Goal: Transaction & Acquisition: Purchase product/service

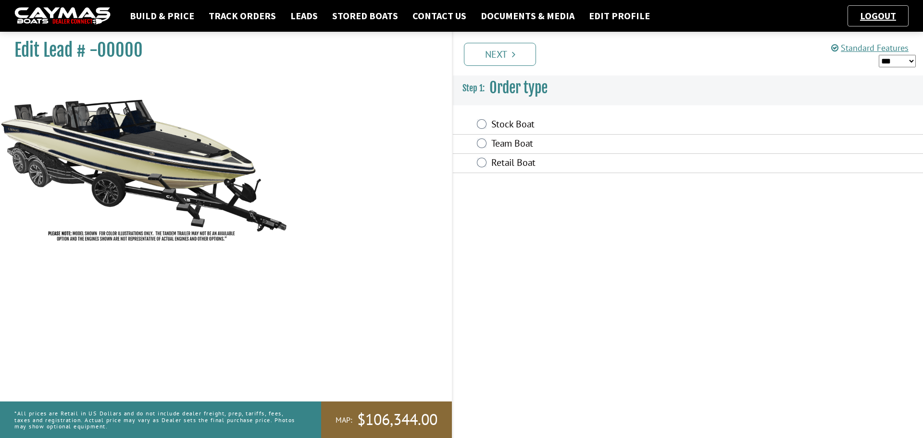
click at [527, 162] on label "Retail Boat" at bounding box center [620, 164] width 259 height 14
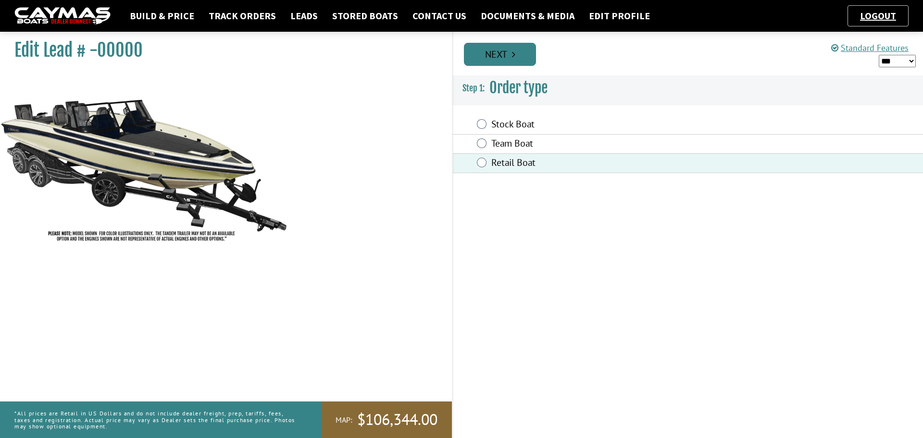
click at [507, 55] on link "Next" at bounding box center [500, 54] width 72 height 23
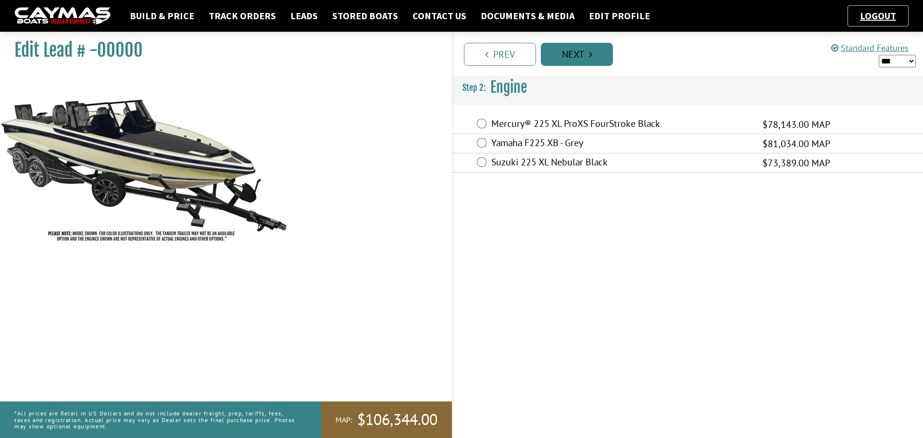
click at [589, 56] on icon "Pagination" at bounding box center [590, 55] width 3 height 10
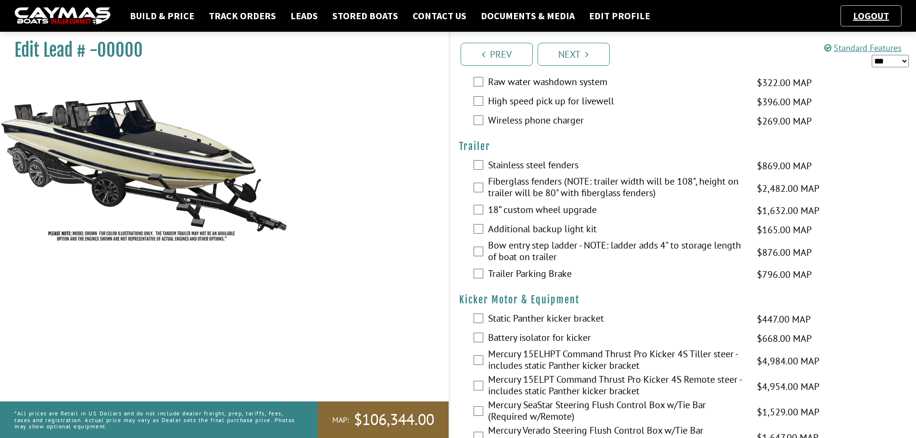
scroll to position [2101, 0]
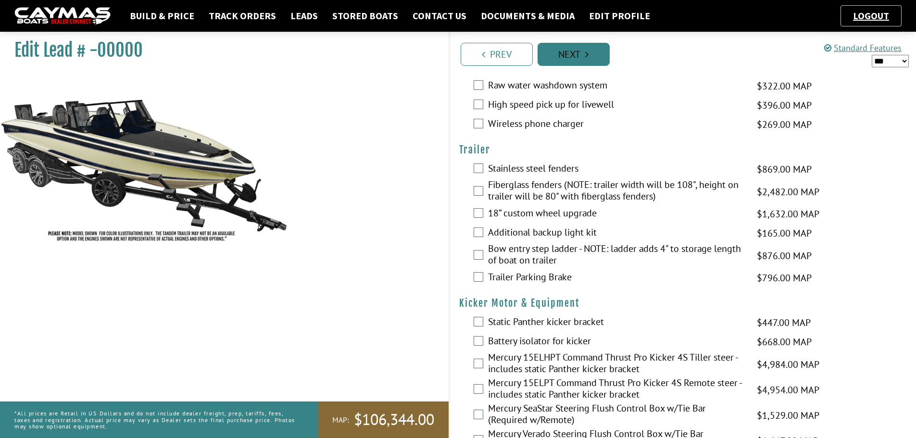
click at [591, 60] on link "Next" at bounding box center [574, 54] width 72 height 23
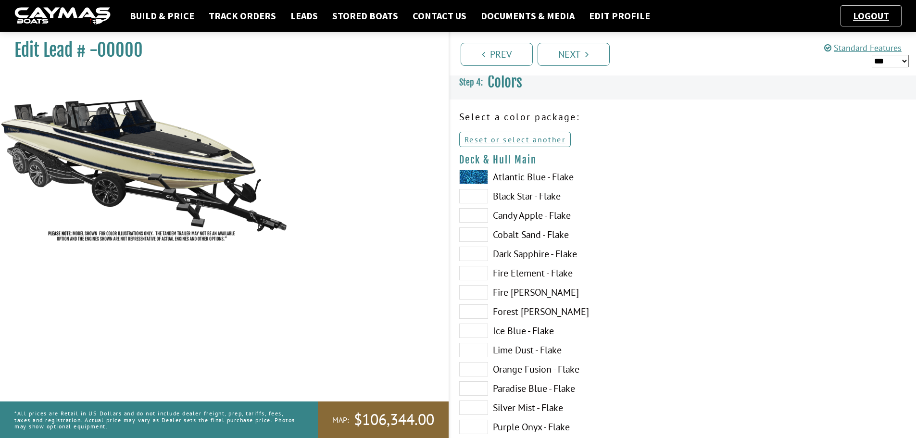
scroll to position [0, 0]
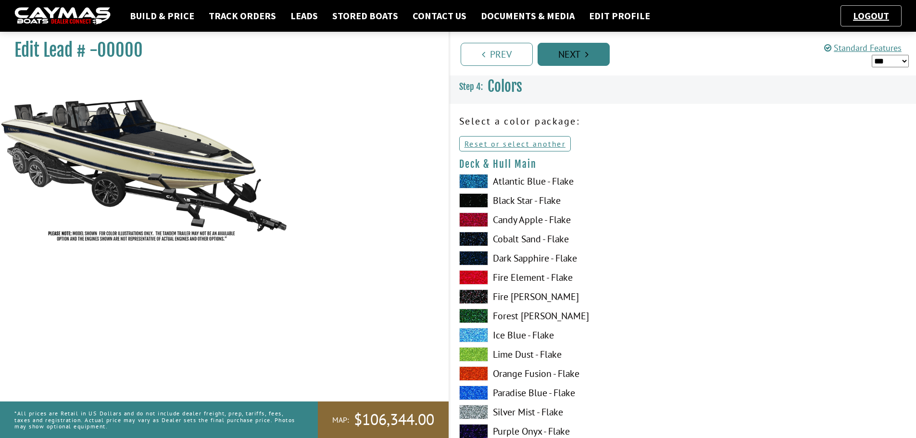
click at [593, 59] on link "Next" at bounding box center [574, 54] width 72 height 23
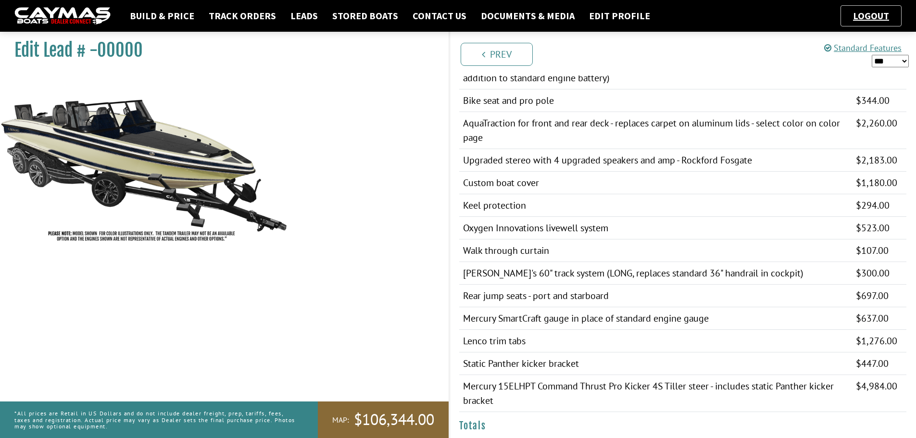
scroll to position [577, 0]
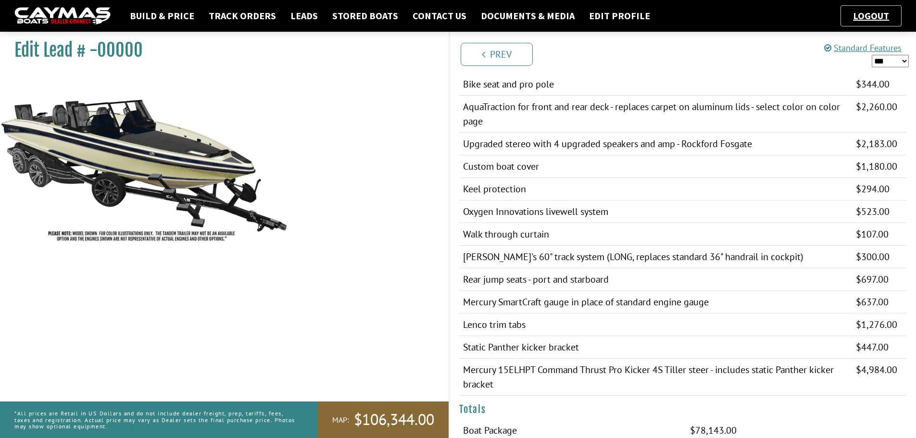
click at [895, 57] on select "*** ****** ******" at bounding box center [890, 61] width 37 height 13
select select "*"
click at [872, 55] on select "*** ****** ******" at bounding box center [890, 61] width 37 height 13
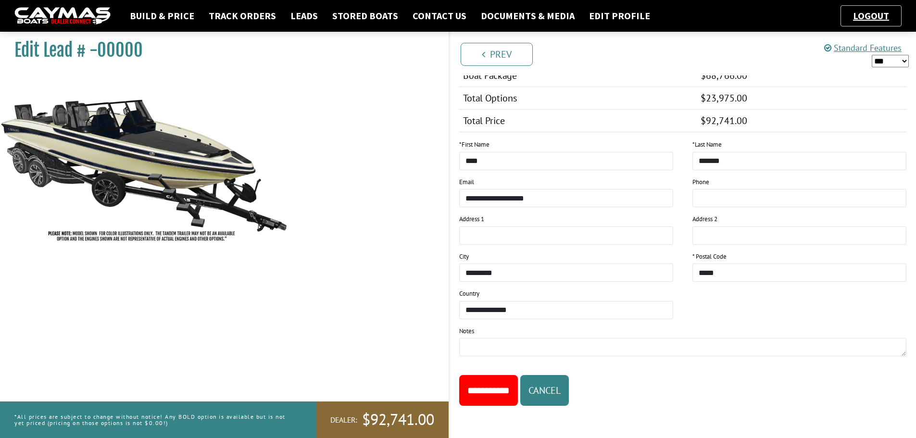
scroll to position [932, 0]
click at [569, 391] on button "Cancel" at bounding box center [544, 390] width 49 height 31
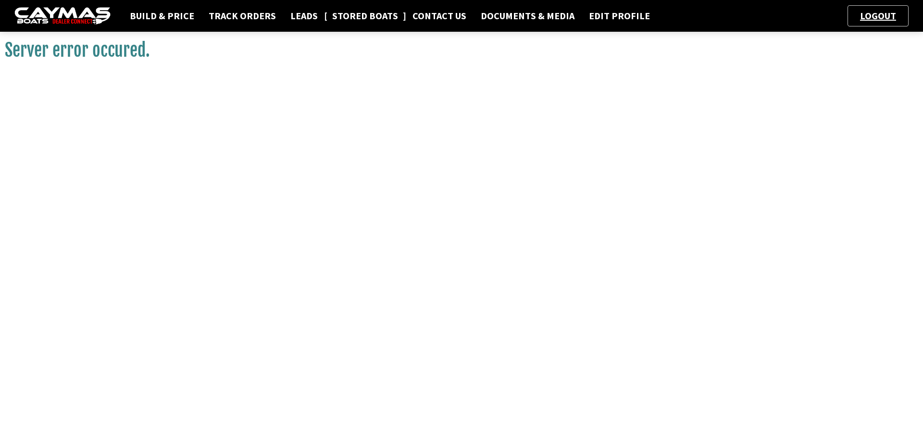
click at [344, 14] on link "Stored Boats" at bounding box center [365, 16] width 76 height 13
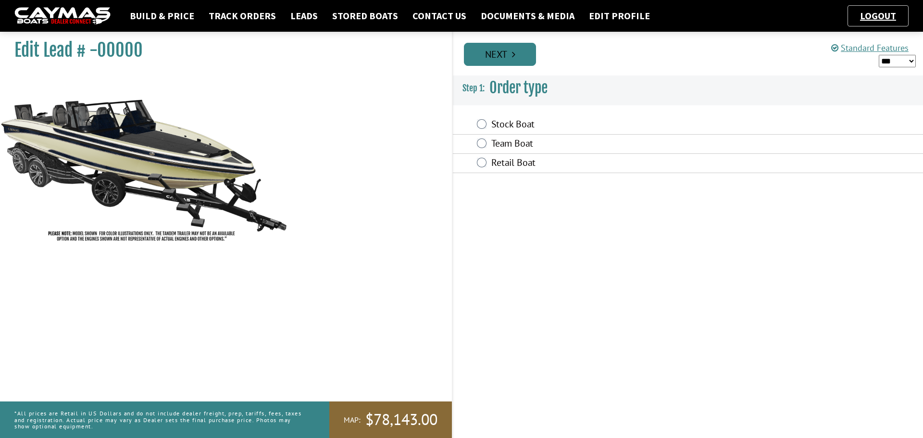
click at [513, 56] on icon "Pagination" at bounding box center [513, 55] width 3 height 10
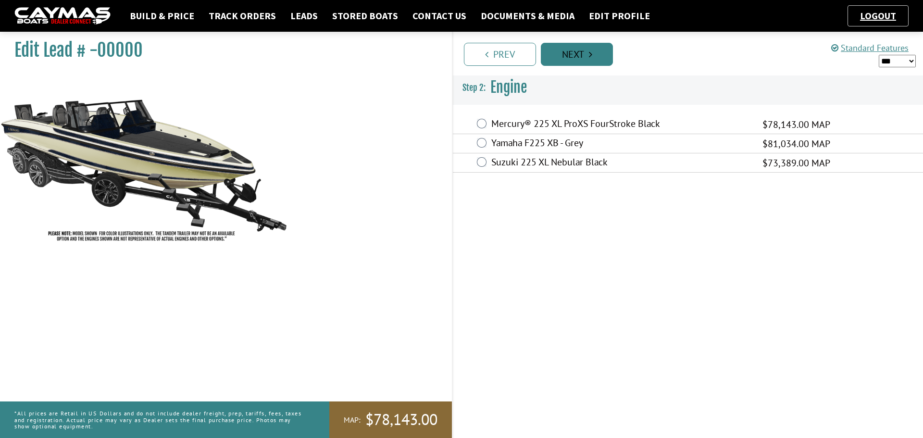
click at [572, 51] on link "Next" at bounding box center [577, 54] width 72 height 23
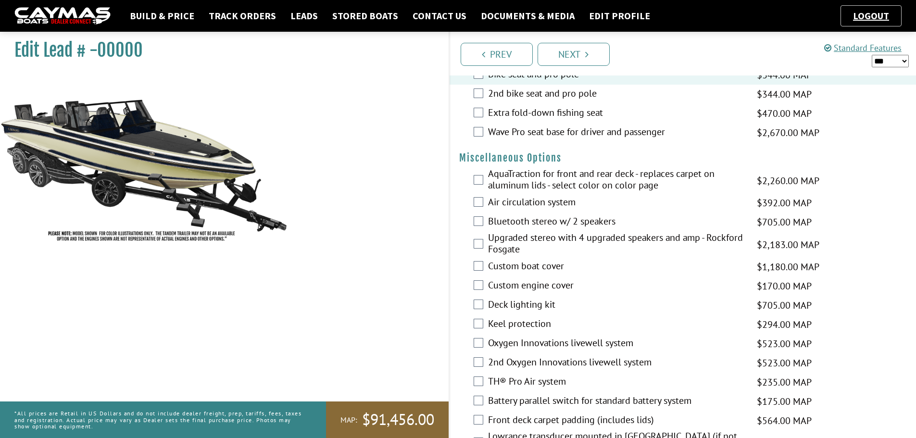
scroll to position [1058, 0]
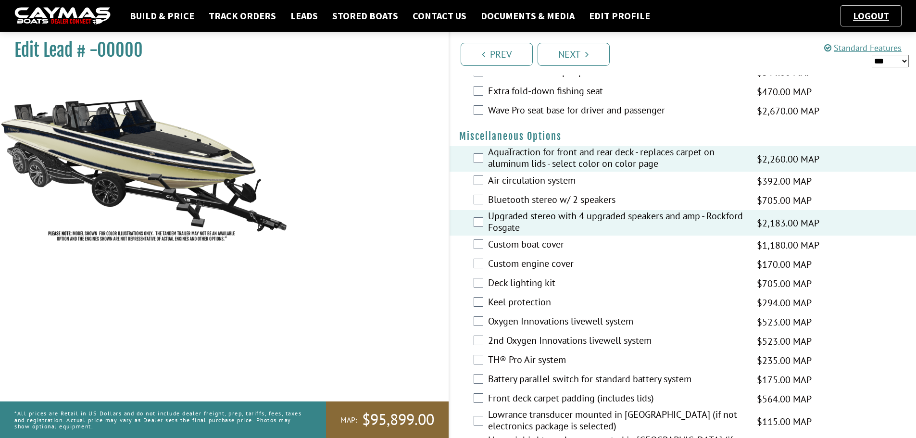
click at [550, 244] on label "Custom boat cover" at bounding box center [616, 246] width 257 height 14
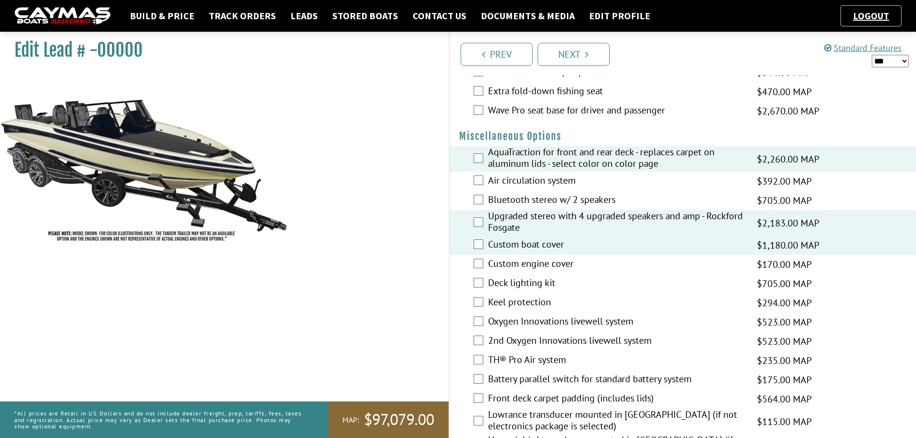
click at [528, 306] on label "Keel protection" at bounding box center [616, 303] width 257 height 14
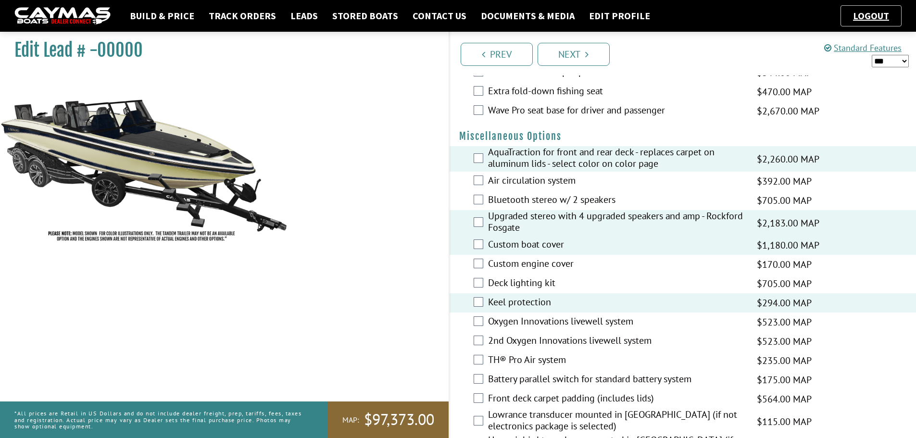
click at [529, 318] on label "Oxygen Innovations livewell system" at bounding box center [616, 322] width 257 height 14
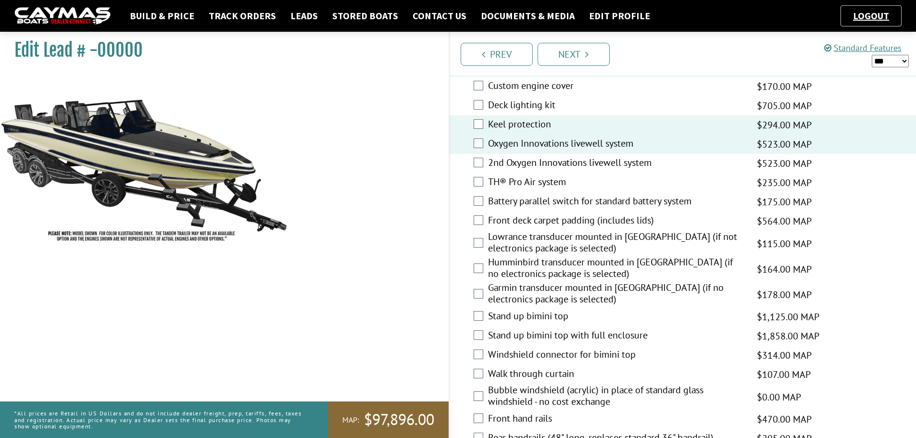
scroll to position [1250, 0]
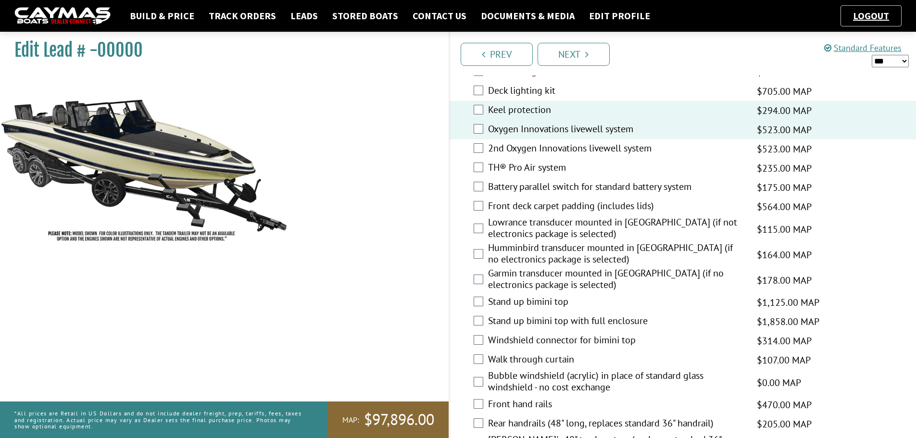
click at [552, 358] on label "Walk through curtain" at bounding box center [616, 360] width 257 height 14
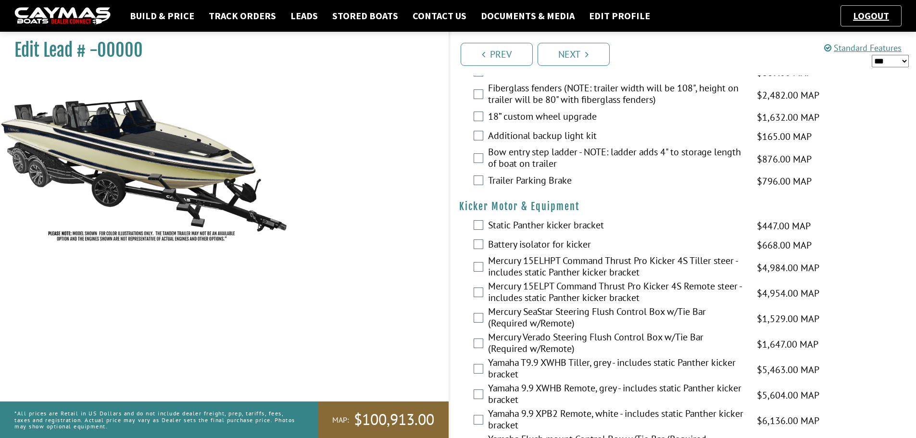
scroll to position [2212, 0]
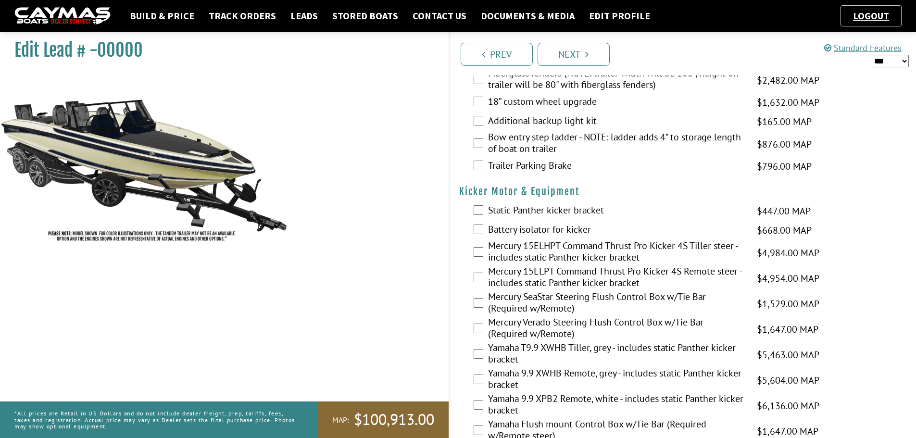
click at [574, 209] on label "Static Panther kicker bracket" at bounding box center [616, 211] width 257 height 14
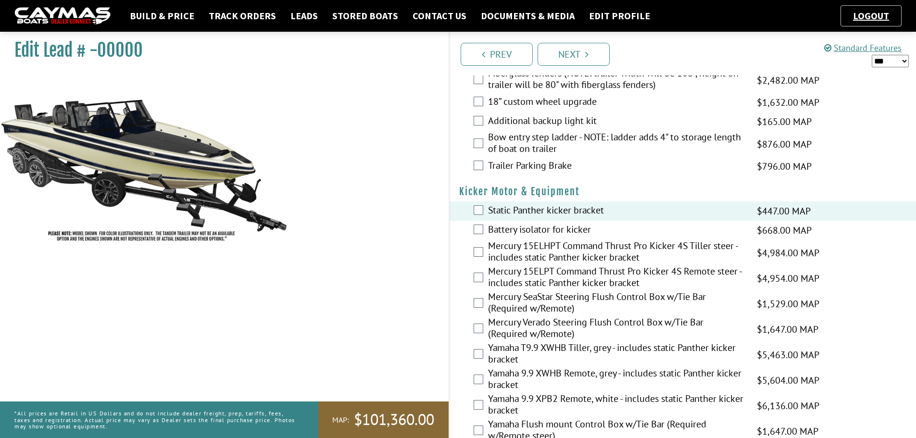
click at [579, 248] on label "Mercury 15ELHPT Command Thrust Pro Kicker 4S Tiller steer - includes static Pan…" at bounding box center [616, 252] width 257 height 25
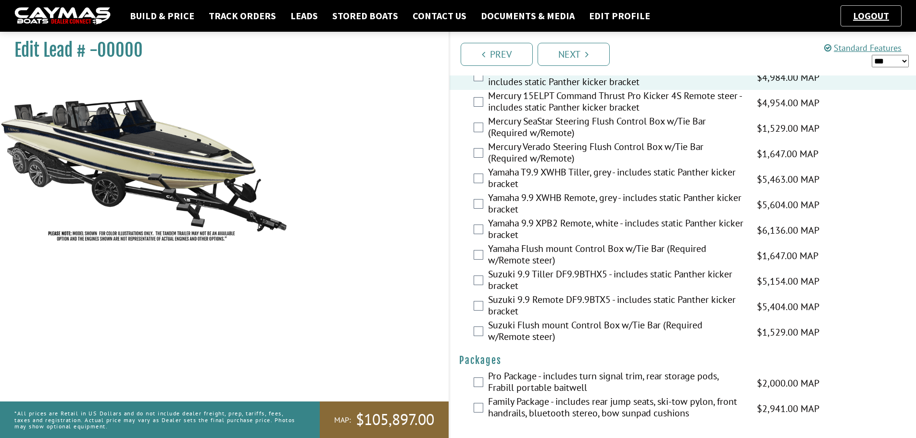
scroll to position [2389, 0]
click at [596, 47] on link "Next" at bounding box center [574, 54] width 72 height 23
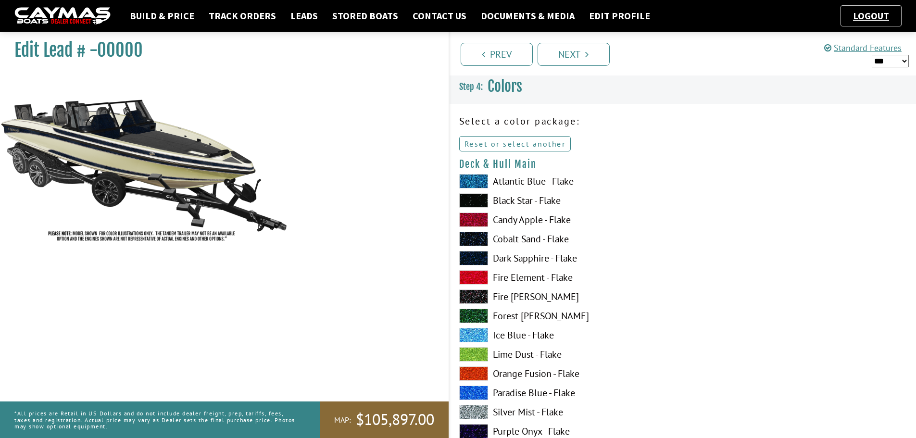
click at [540, 142] on link "Reset or select another" at bounding box center [515, 143] width 112 height 15
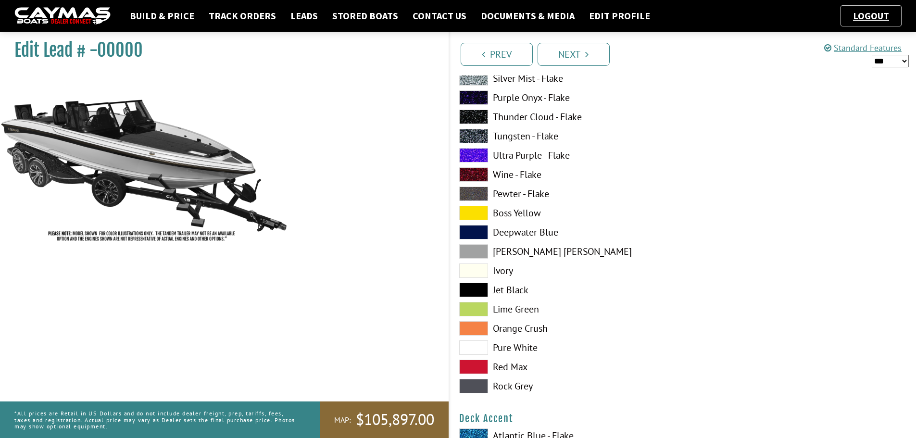
scroll to position [337, 0]
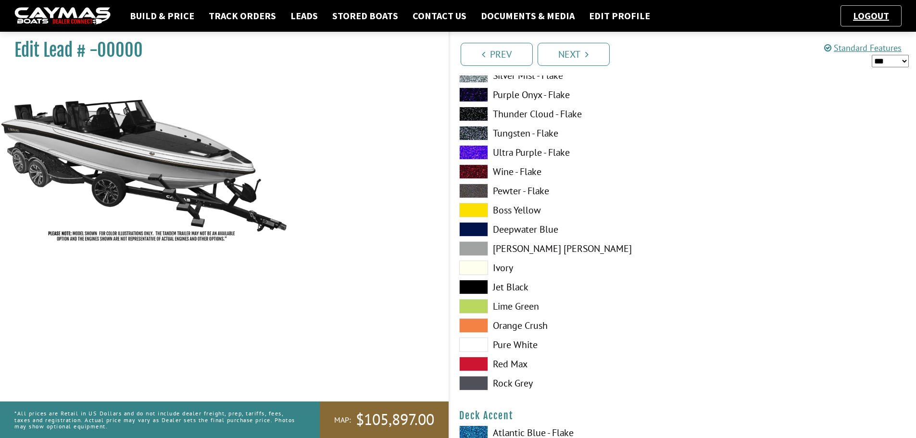
click at [521, 348] on label "Pure White" at bounding box center [566, 345] width 214 height 14
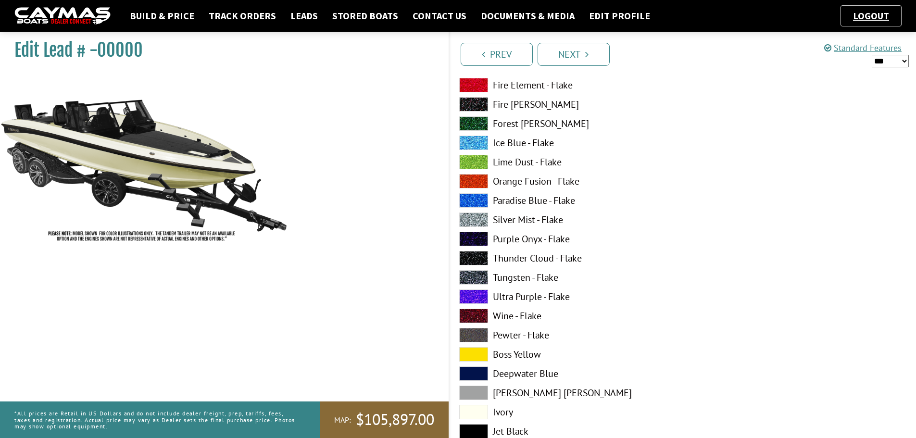
scroll to position [0, 0]
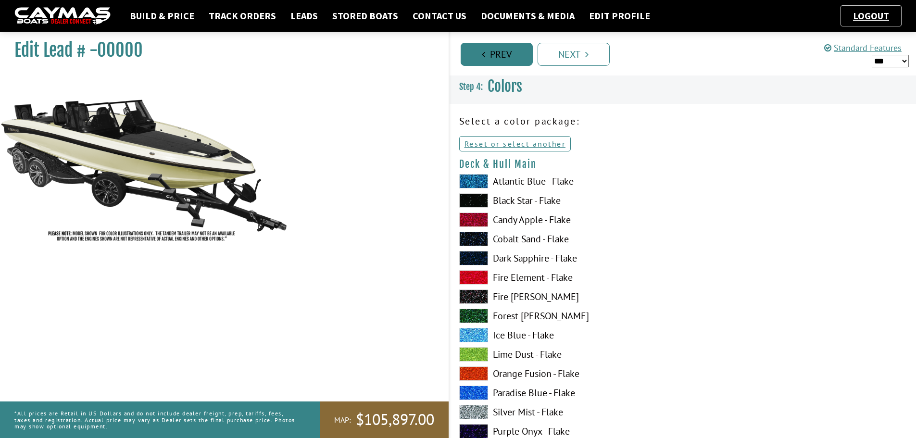
click at [495, 58] on link "Prev" at bounding box center [497, 54] width 72 height 23
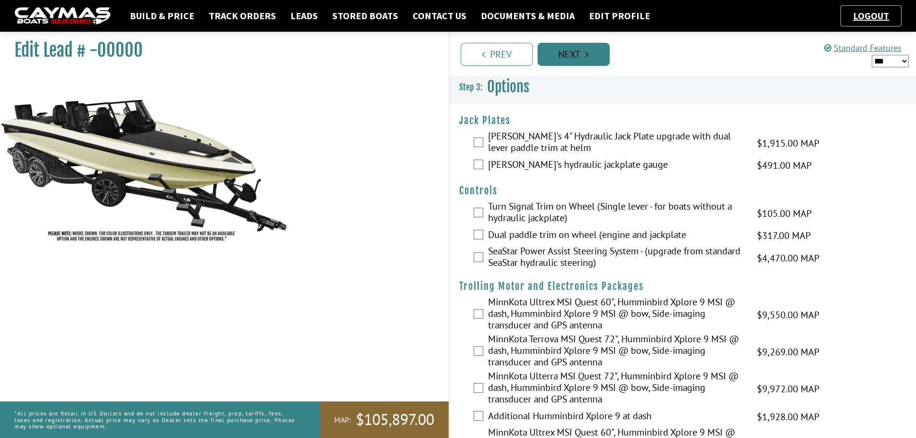
click at [587, 59] on link "Next" at bounding box center [574, 54] width 72 height 23
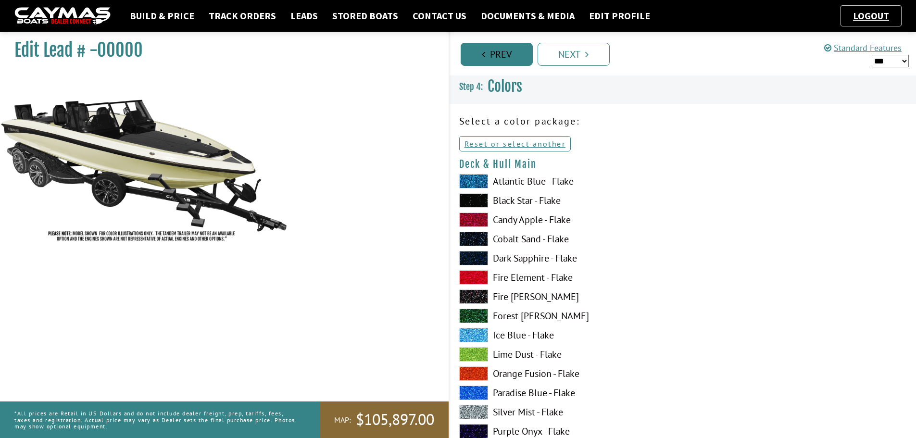
click at [480, 56] on link "Prev" at bounding box center [497, 54] width 72 height 23
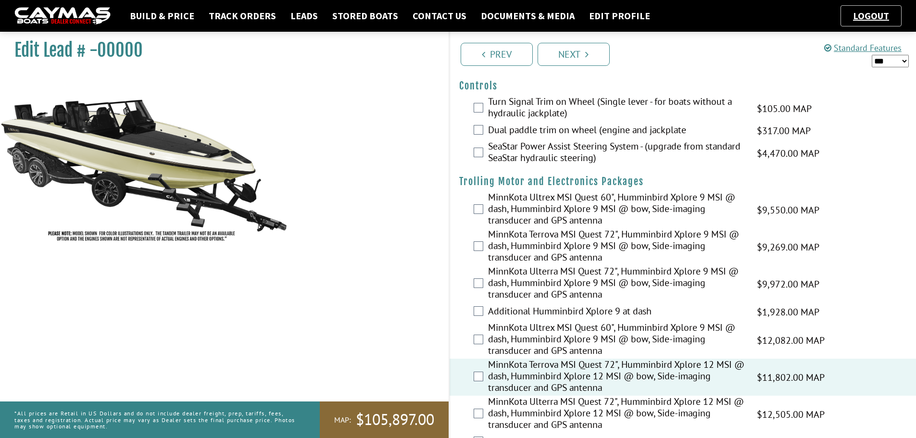
scroll to position [240, 0]
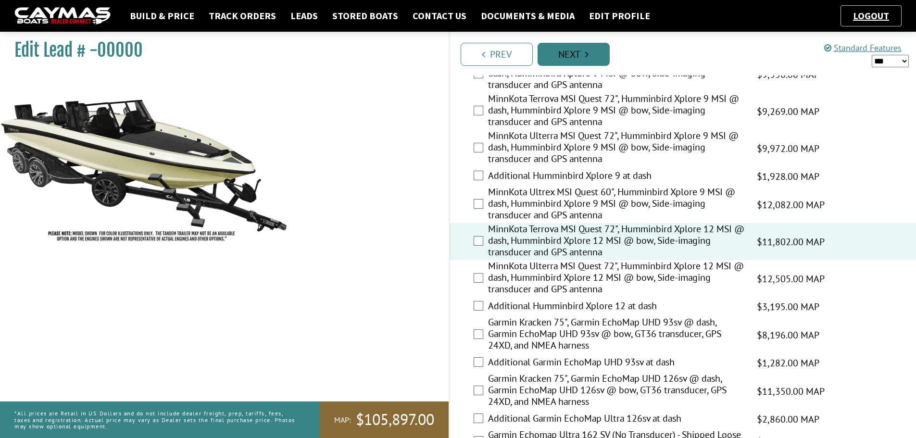
click at [576, 61] on link "Next" at bounding box center [574, 54] width 72 height 23
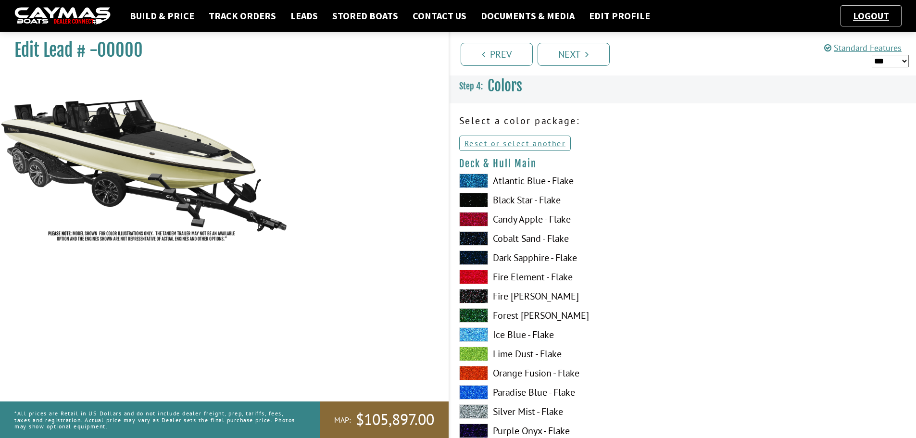
scroll to position [0, 0]
click at [503, 142] on link "Reset or select another" at bounding box center [515, 143] width 112 height 15
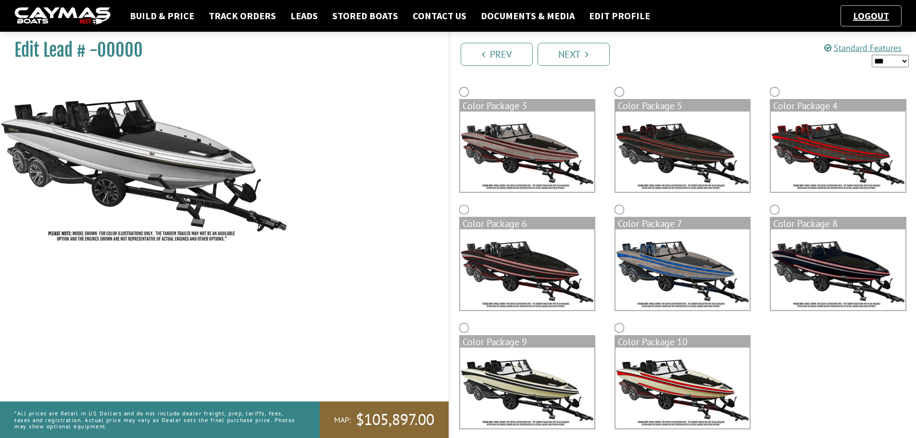
scroll to position [181, 0]
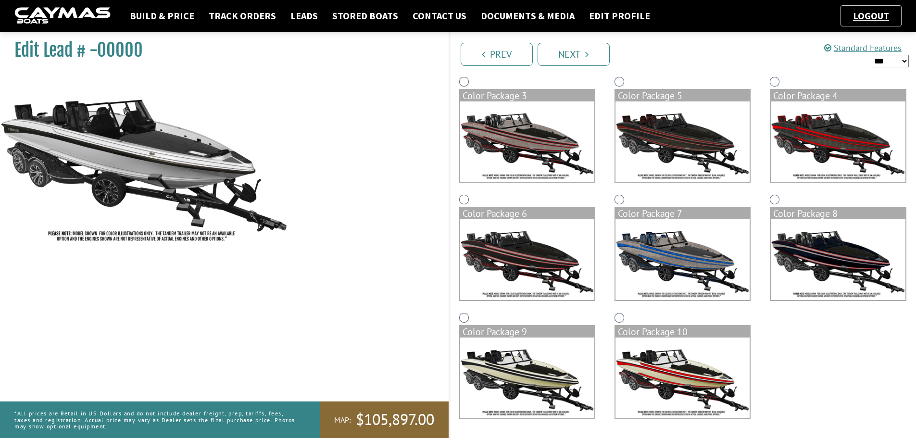
click at [509, 376] on img at bounding box center [527, 378] width 134 height 81
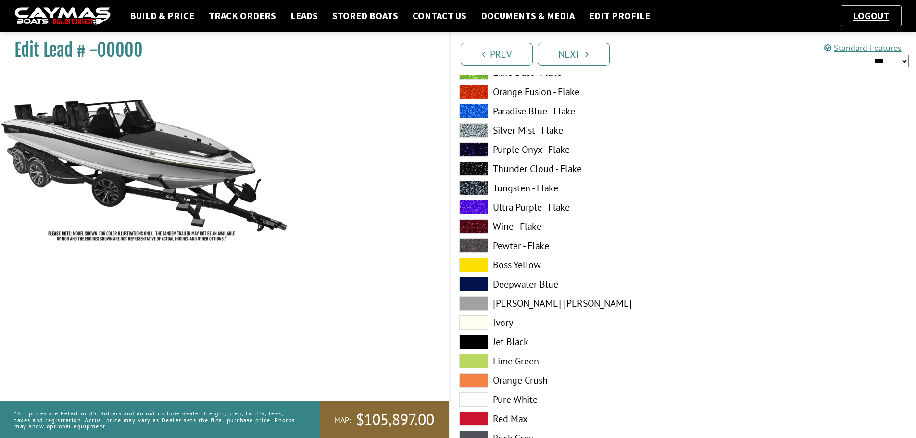
scroll to position [385, 0]
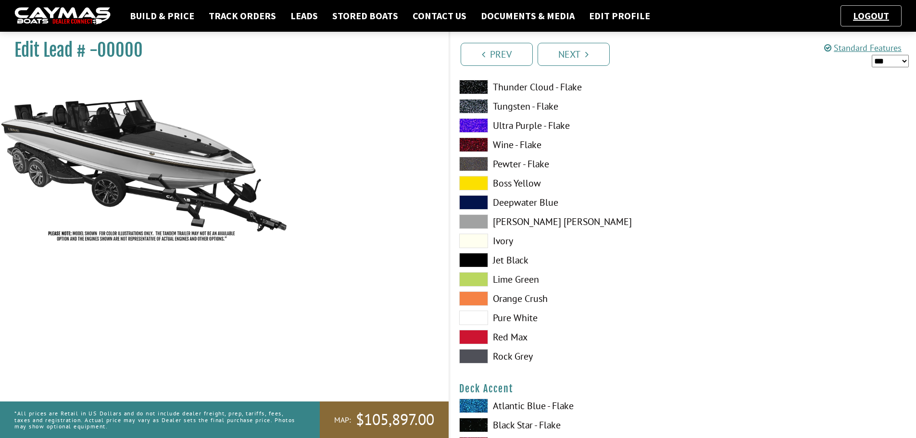
click at [513, 321] on label "Pure White" at bounding box center [566, 318] width 214 height 14
click at [473, 320] on span at bounding box center [473, 318] width 29 height 14
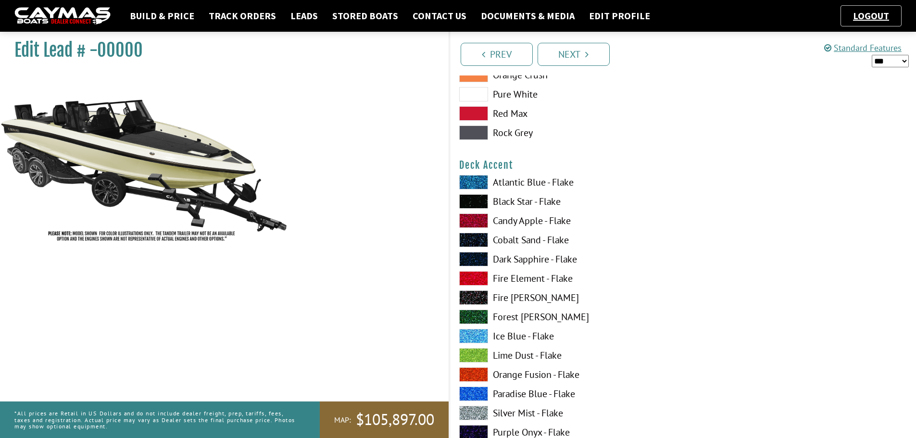
scroll to position [625, 0]
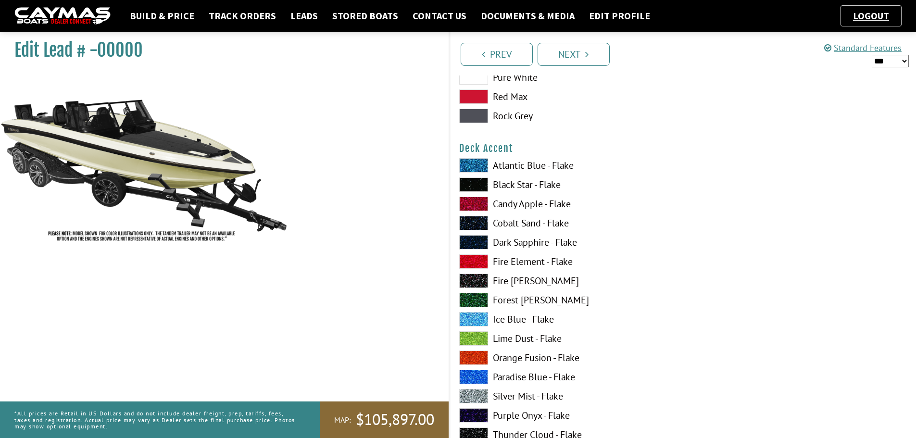
click at [473, 242] on span at bounding box center [473, 242] width 29 height 14
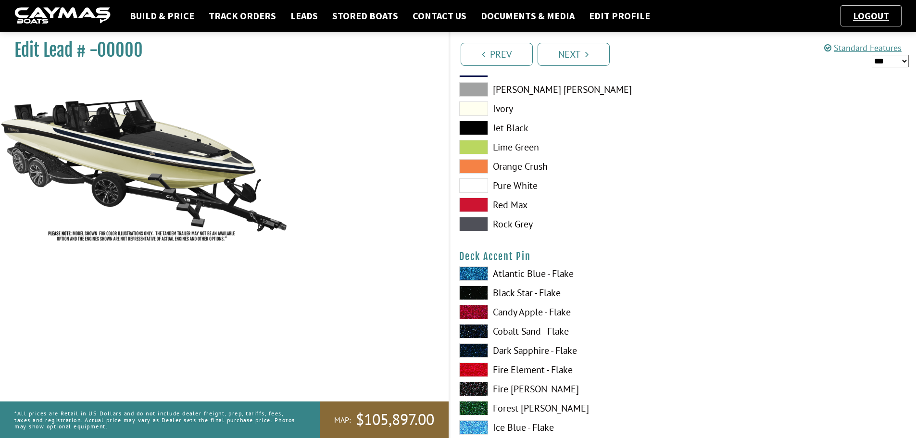
scroll to position [1250, 0]
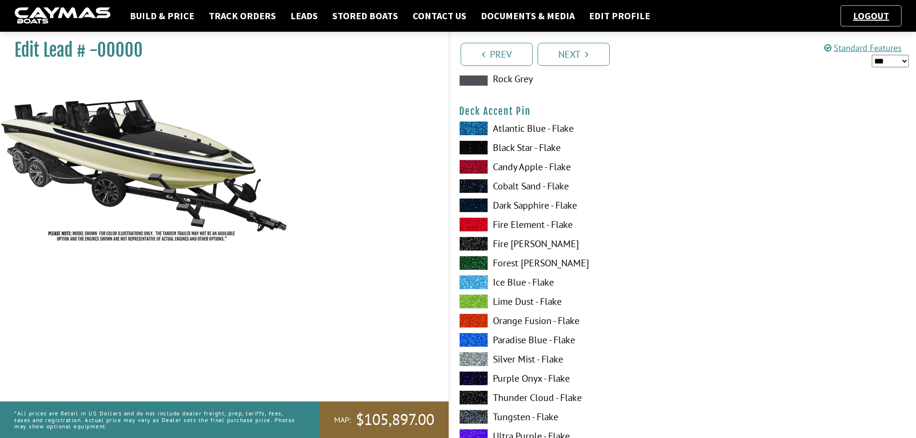
click at [475, 357] on span at bounding box center [473, 359] width 29 height 14
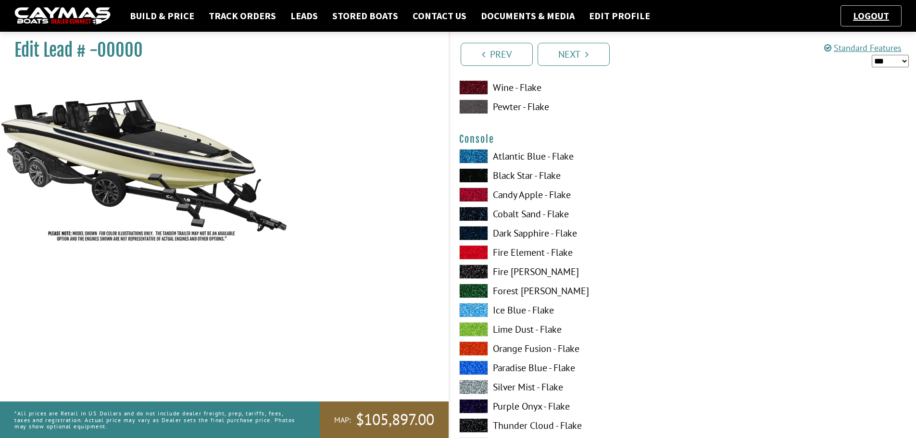
scroll to position [1635, 0]
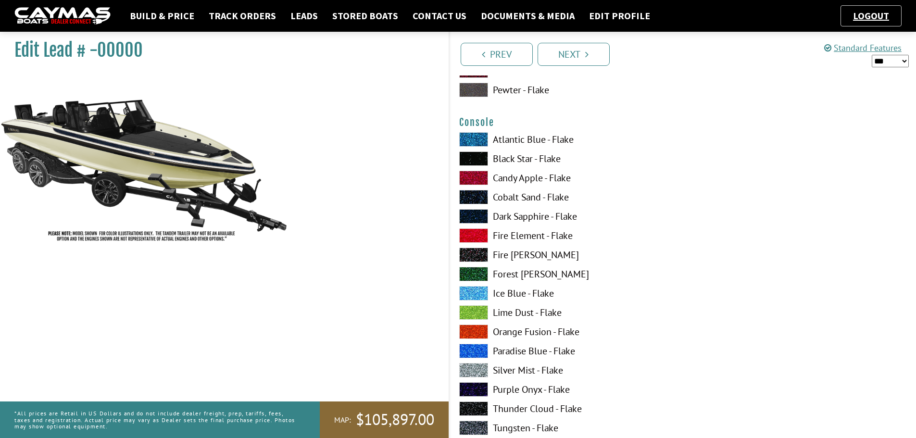
click at [480, 215] on span at bounding box center [473, 216] width 29 height 14
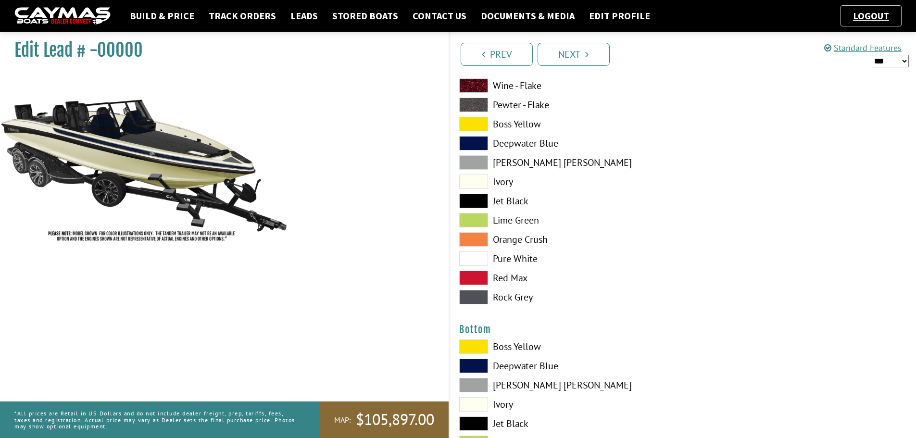
scroll to position [2260, 0]
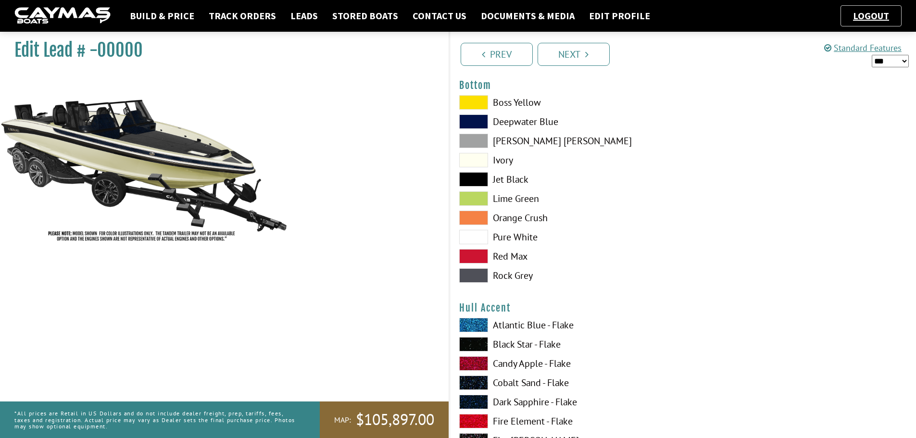
click at [471, 233] on span at bounding box center [473, 237] width 29 height 14
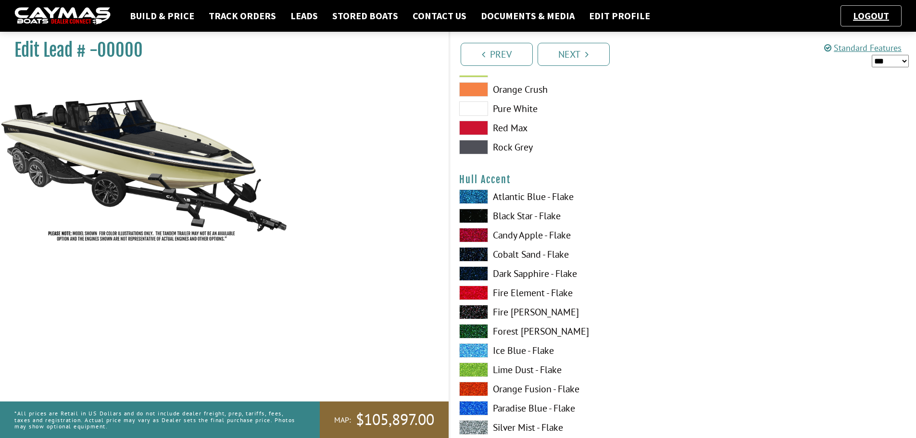
scroll to position [2405, 0]
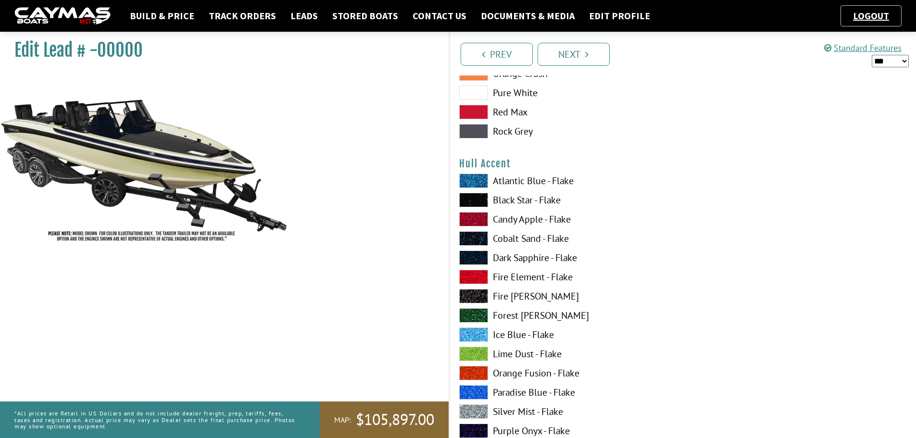
click at [477, 255] on span at bounding box center [473, 258] width 29 height 14
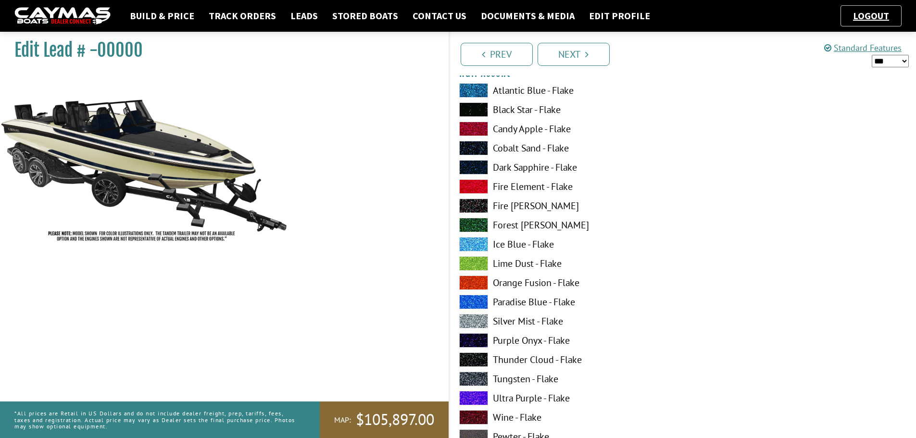
scroll to position [2501, 0]
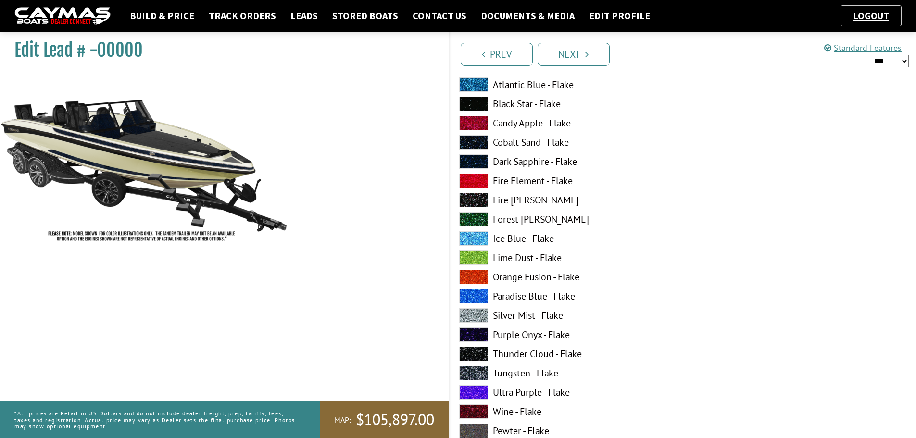
click at [473, 317] on span at bounding box center [473, 315] width 29 height 14
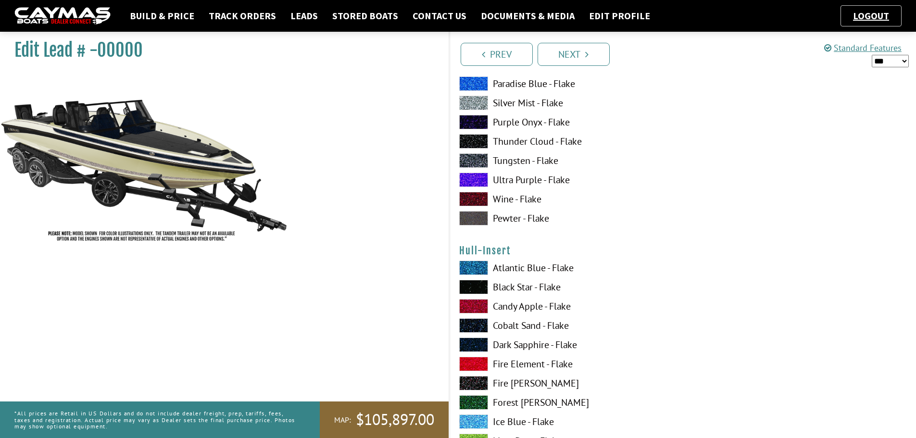
scroll to position [3318, 0]
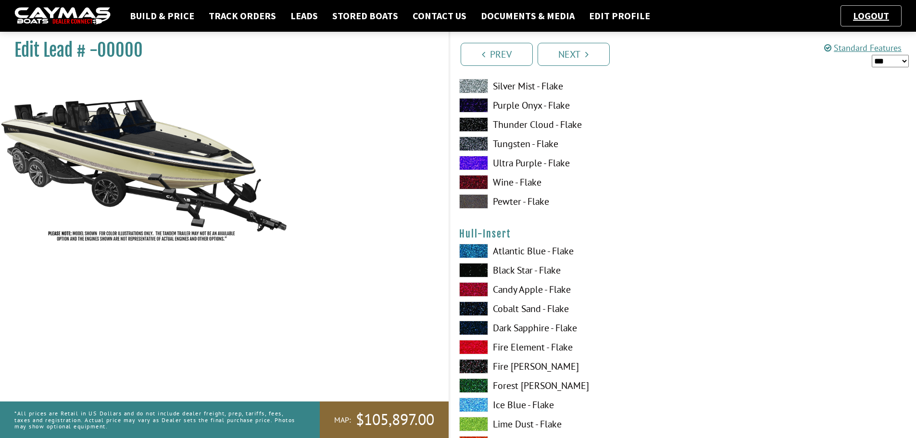
click at [468, 331] on span at bounding box center [473, 328] width 29 height 14
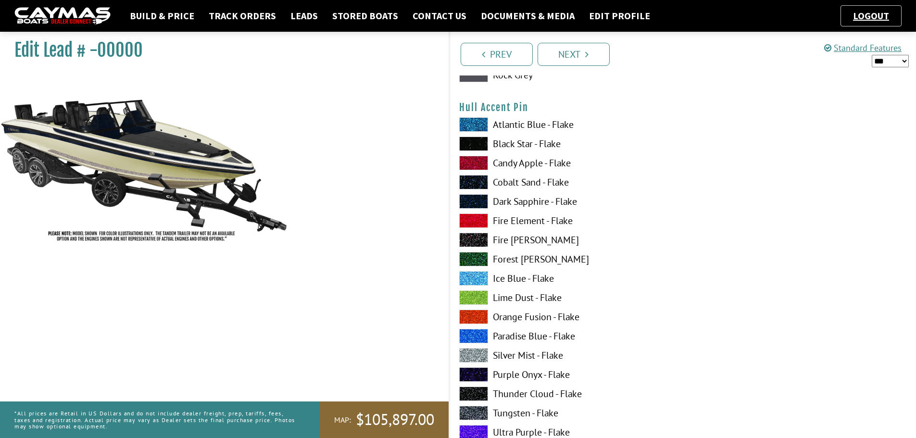
scroll to position [3078, 0]
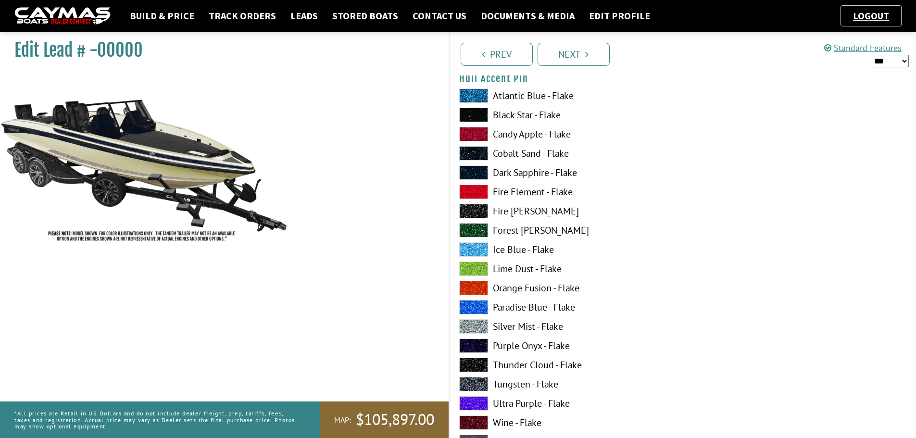
click at [472, 327] on span at bounding box center [473, 326] width 29 height 14
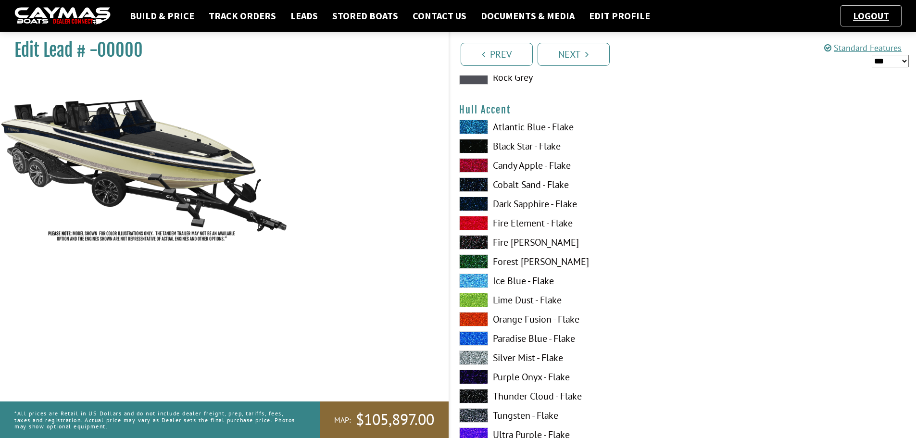
scroll to position [2453, 0]
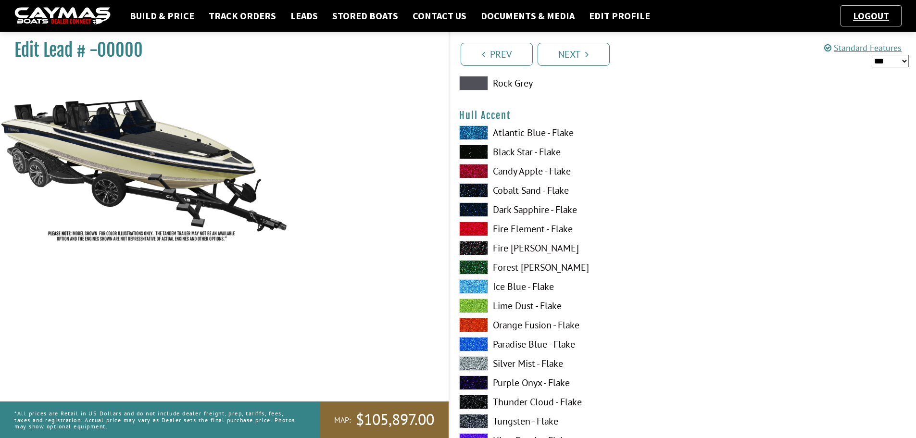
click at [478, 210] on span at bounding box center [473, 209] width 29 height 14
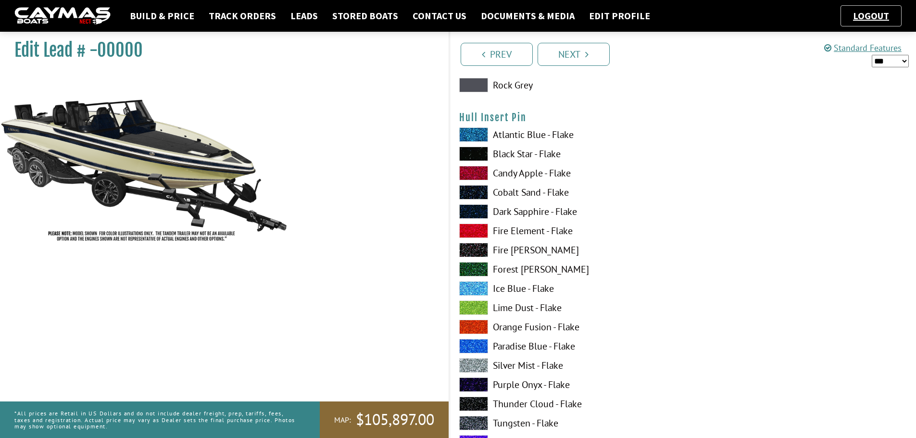
scroll to position [4040, 0]
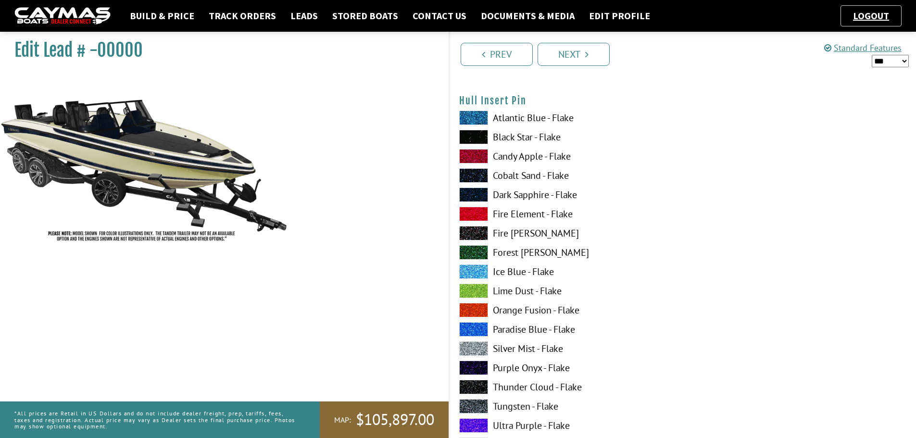
click at [477, 351] on span at bounding box center [473, 348] width 29 height 14
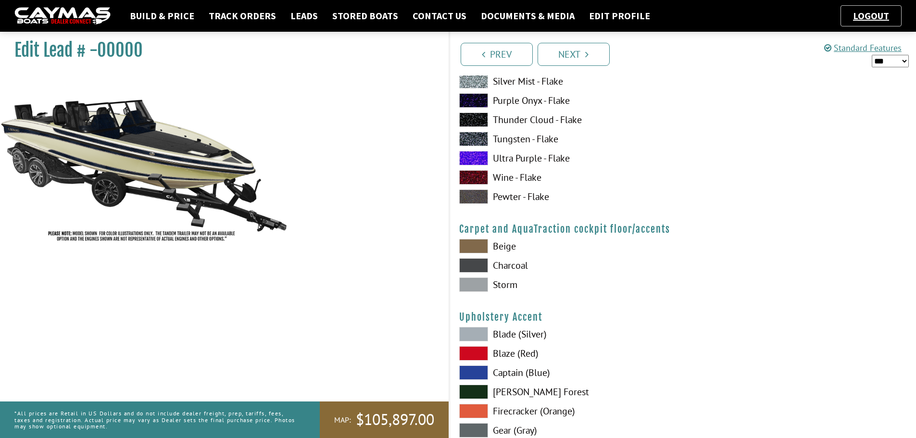
scroll to position [4328, 0]
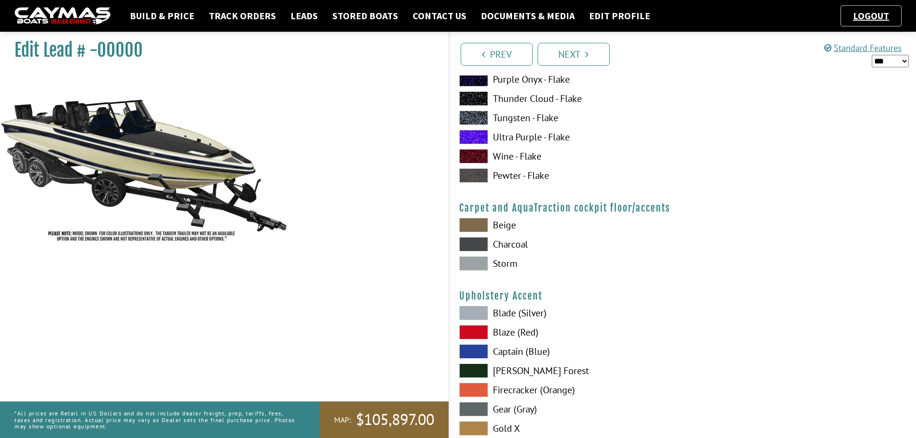
click at [477, 268] on span at bounding box center [473, 263] width 29 height 14
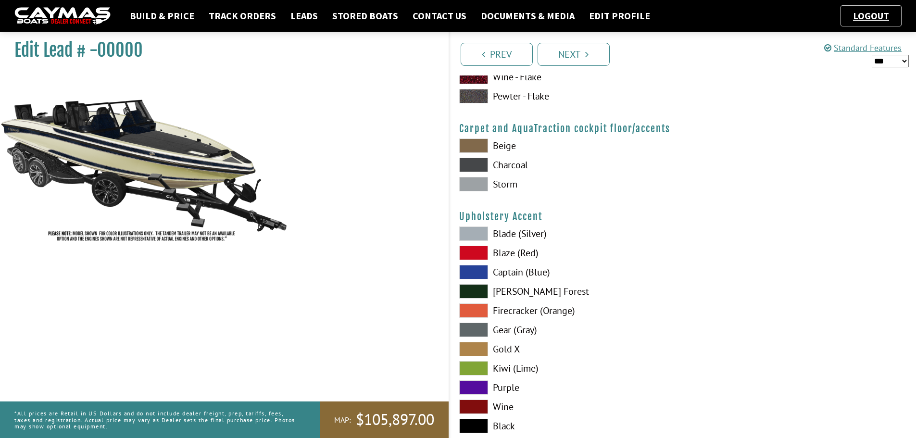
scroll to position [4424, 0]
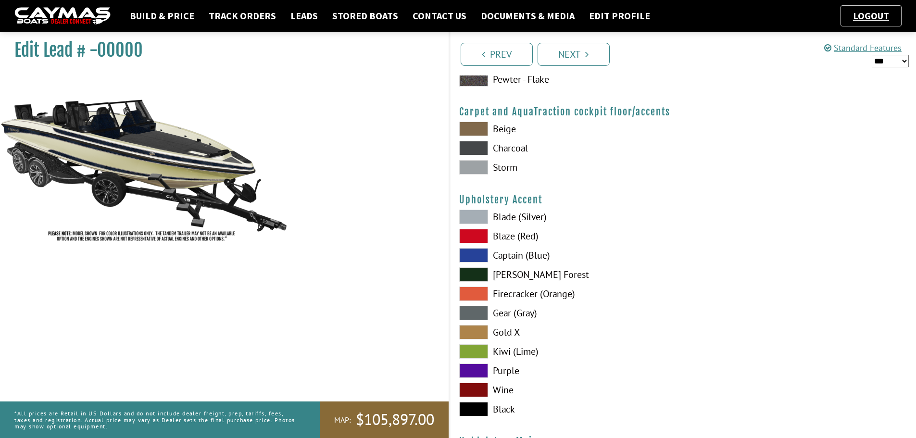
click at [471, 313] on span at bounding box center [473, 313] width 29 height 14
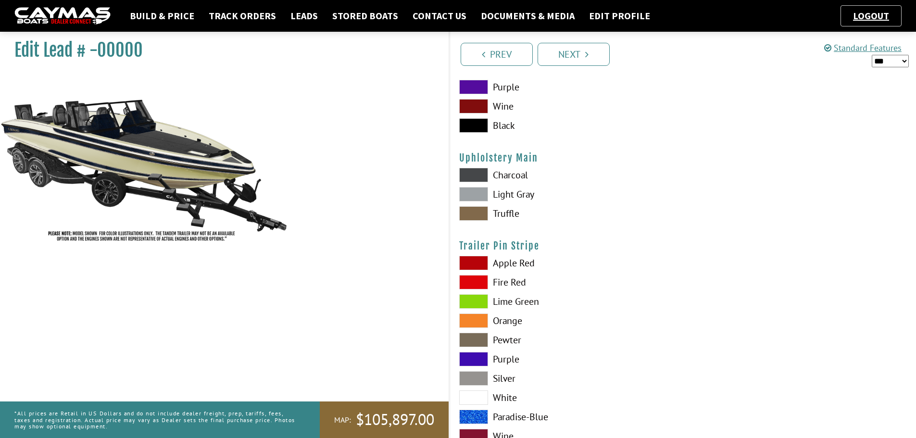
scroll to position [4713, 0]
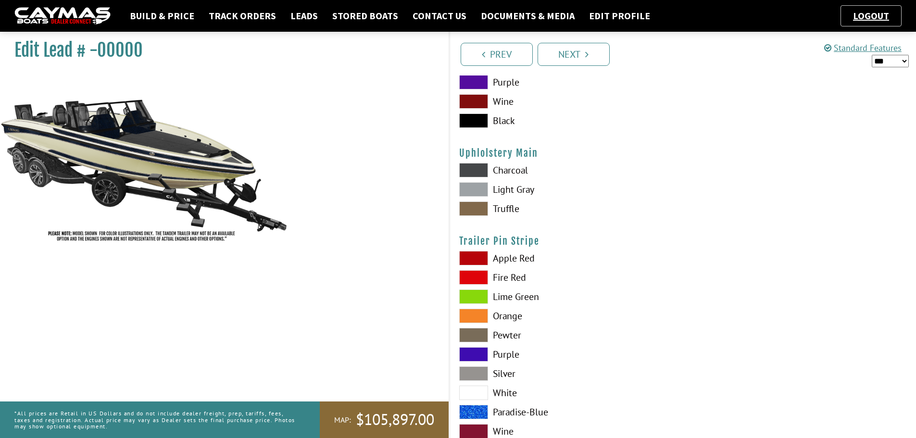
click at [477, 192] on span at bounding box center [473, 189] width 29 height 14
click at [485, 375] on span at bounding box center [473, 373] width 29 height 14
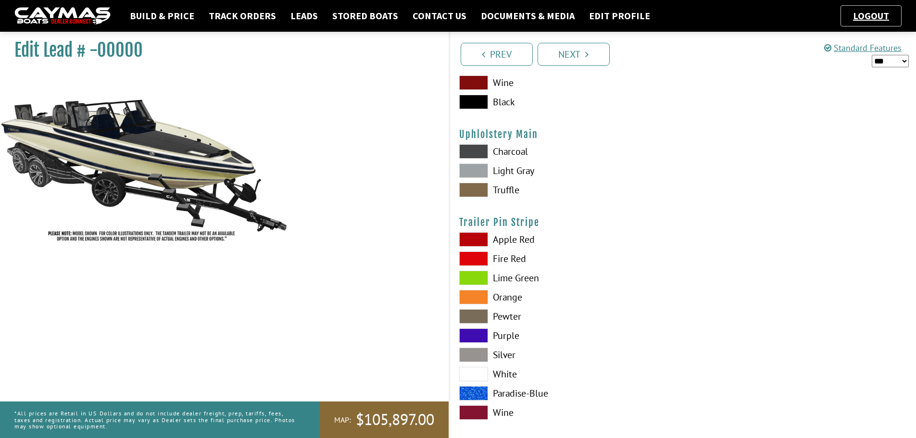
scroll to position [4742, 0]
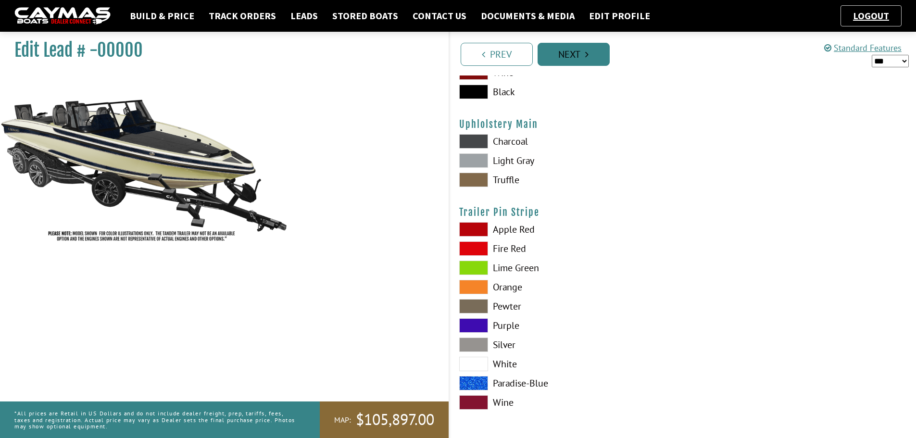
click at [582, 55] on link "Next" at bounding box center [574, 54] width 72 height 23
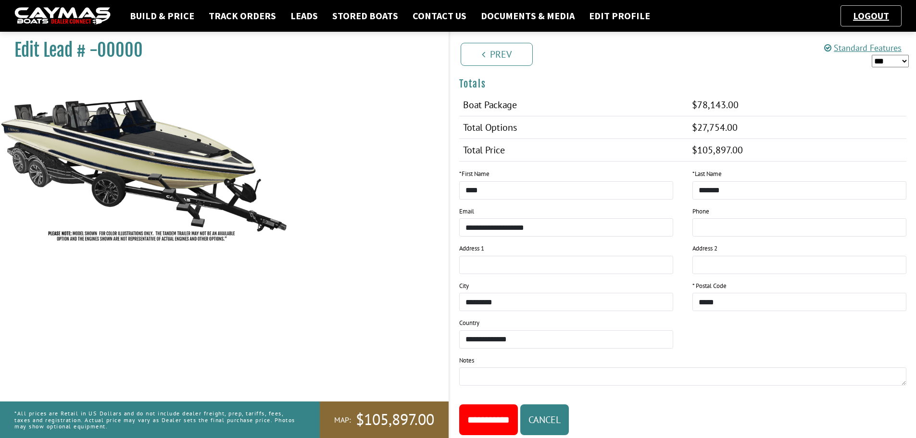
scroll to position [910, 0]
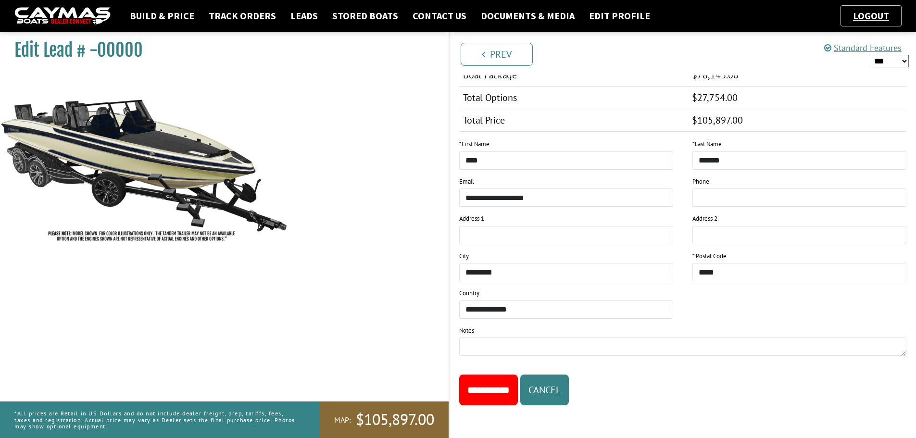
click at [483, 390] on input "**********" at bounding box center [488, 390] width 59 height 31
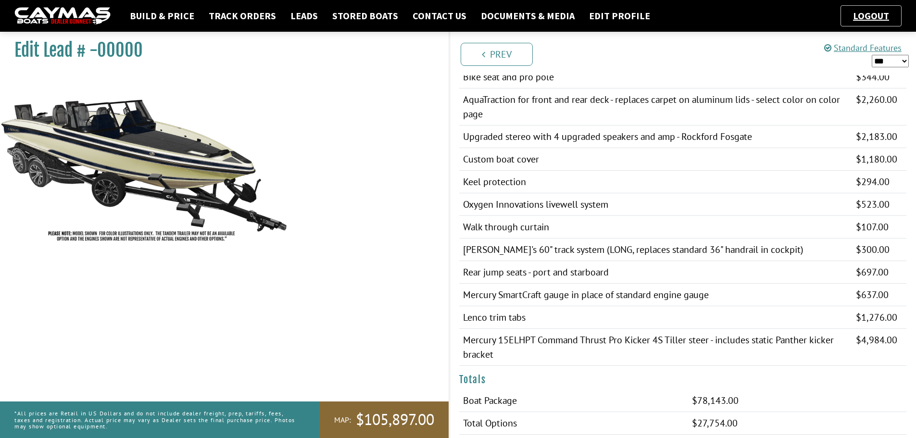
scroll to position [573, 0]
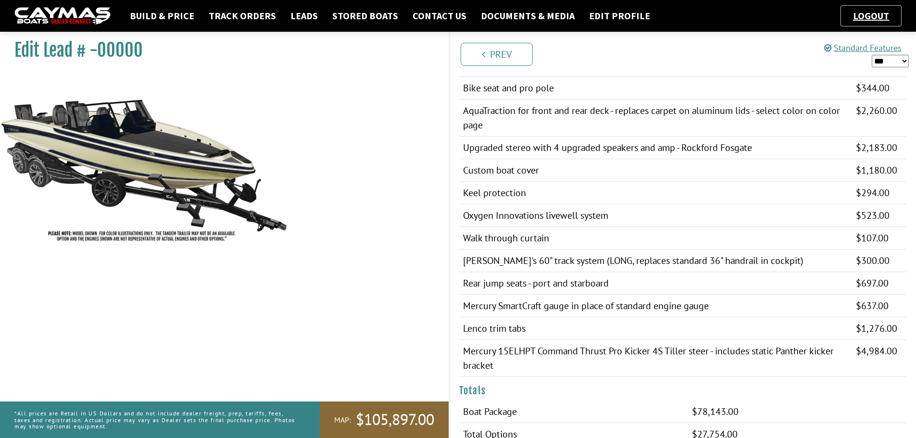
click at [887, 61] on select "*** ****** ******" at bounding box center [890, 61] width 37 height 13
click at [872, 55] on select "*** ****** ******" at bounding box center [890, 61] width 37 height 13
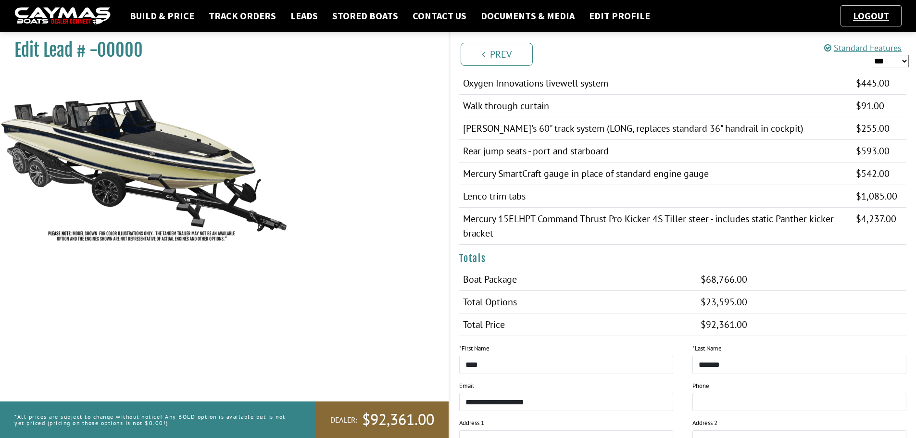
scroll to position [718, 0]
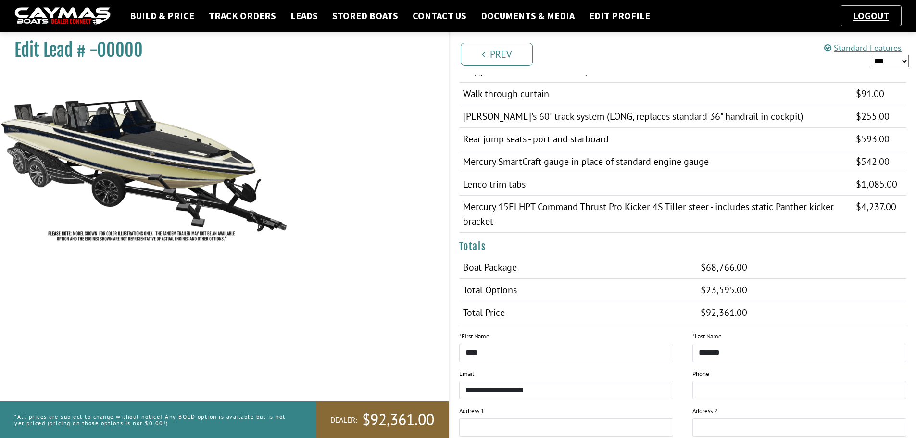
click at [899, 63] on select "*** ****** ******" at bounding box center [890, 61] width 37 height 13
click at [872, 55] on select "*** ****** ******" at bounding box center [890, 61] width 37 height 13
click at [893, 57] on select "*** ****** ******" at bounding box center [890, 61] width 37 height 13
click at [840, 75] on div "Prev Next" at bounding box center [683, 54] width 468 height 44
click at [891, 64] on select "*** ****** ******" at bounding box center [890, 61] width 37 height 13
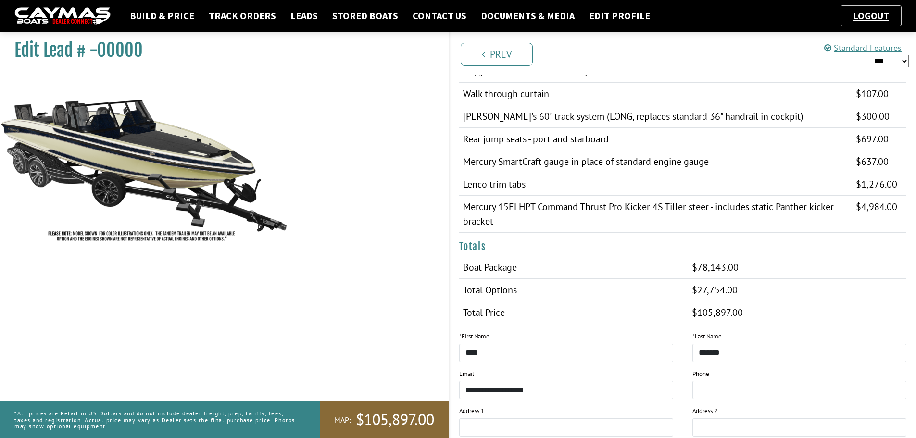
click at [872, 55] on select "*** ****** ******" at bounding box center [890, 61] width 37 height 13
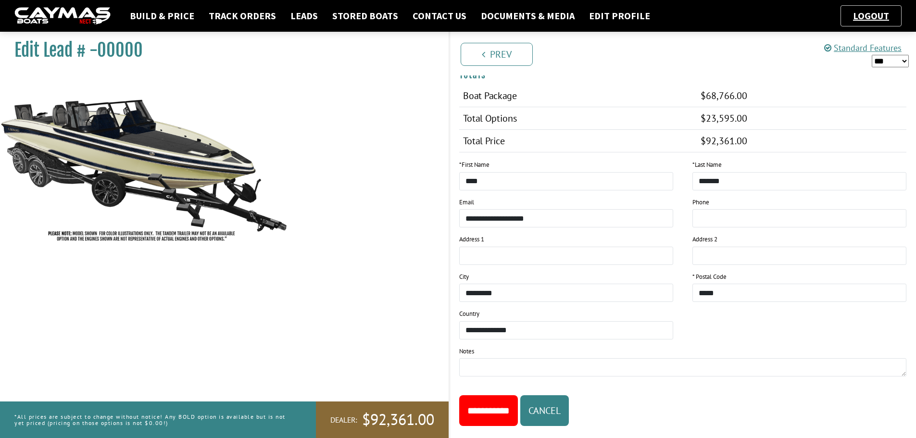
scroll to position [910, 0]
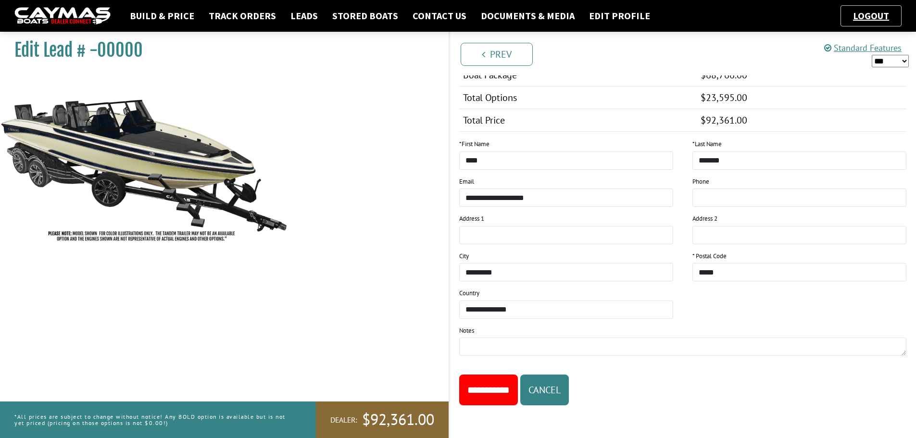
click at [494, 393] on input "**********" at bounding box center [488, 390] width 59 height 31
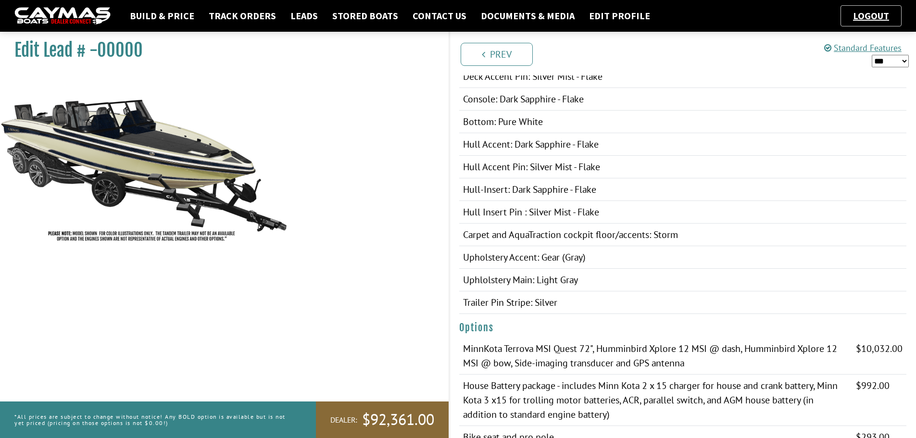
scroll to position [0, 0]
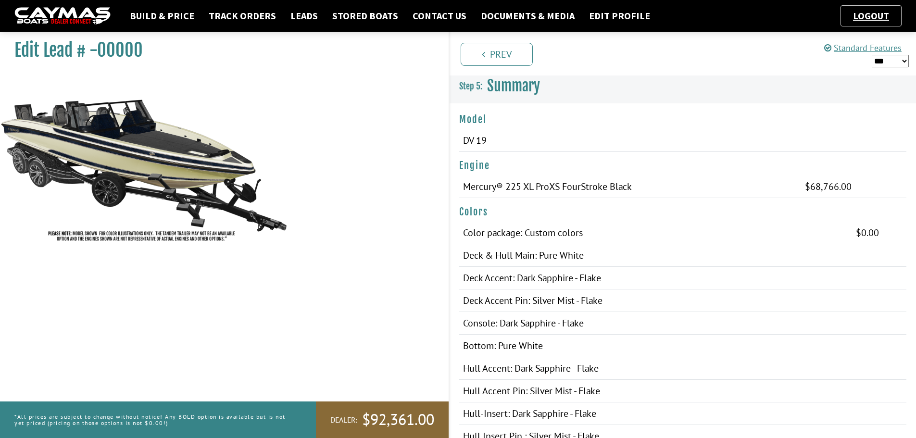
click at [900, 63] on select "*** ****** ******" at bounding box center [890, 61] width 37 height 13
select select "*"
click at [872, 55] on select "*** ****** ******" at bounding box center [890, 61] width 37 height 13
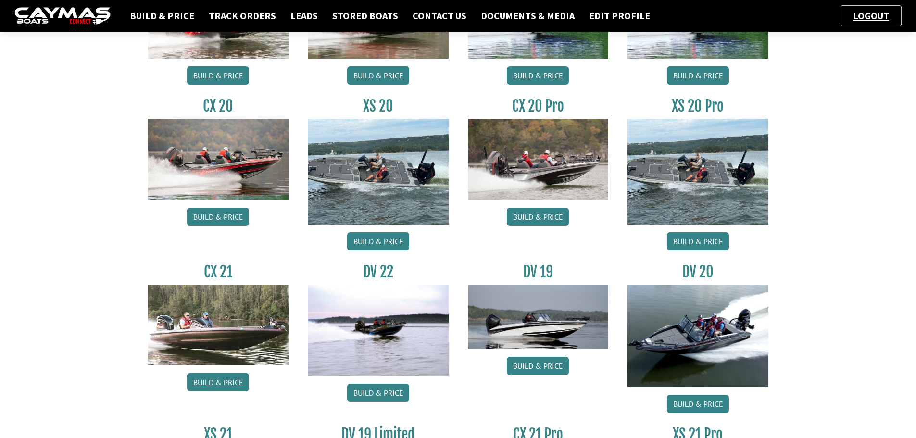
scroll to position [192, 0]
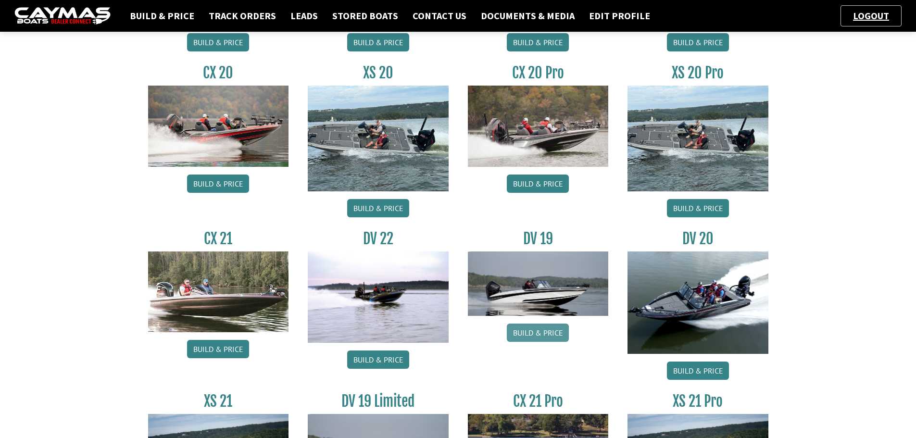
click at [544, 331] on link "Build & Price" at bounding box center [538, 333] width 62 height 18
